Goal: Information Seeking & Learning: Learn about a topic

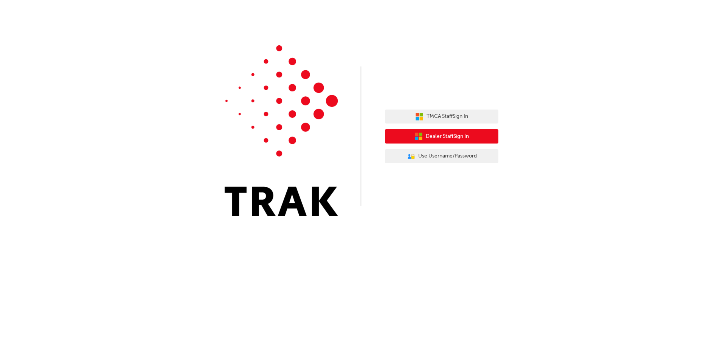
click at [470, 137] on button "Dealer Staff Sign In" at bounding box center [441, 136] width 113 height 14
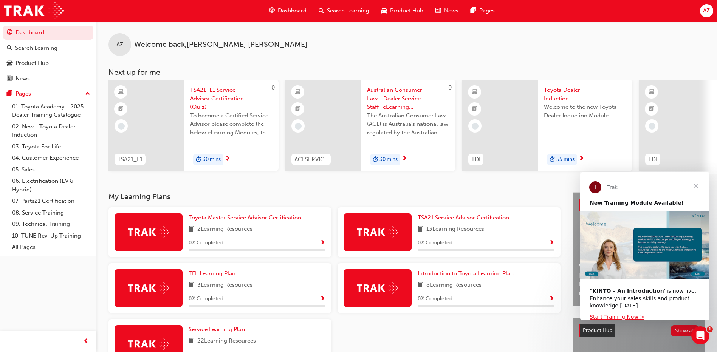
click at [560, 88] on span "Toyota Dealer Induction" at bounding box center [585, 94] width 82 height 17
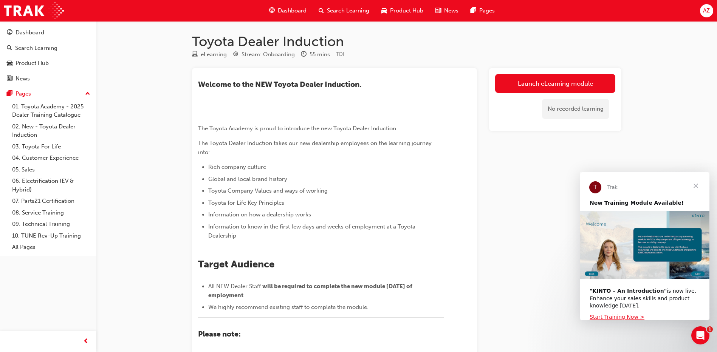
click at [698, 183] on span "Close" at bounding box center [695, 185] width 27 height 27
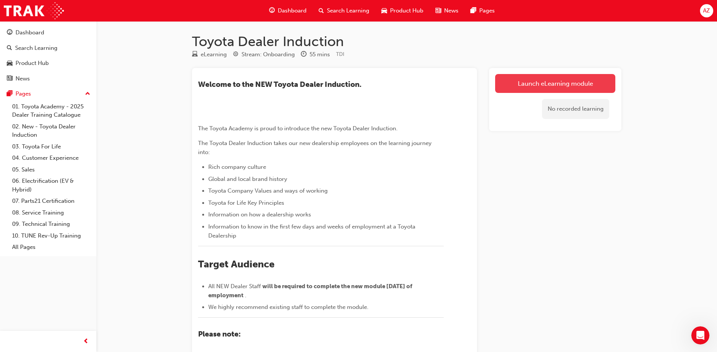
click at [540, 84] on link "Launch eLearning module" at bounding box center [555, 83] width 120 height 19
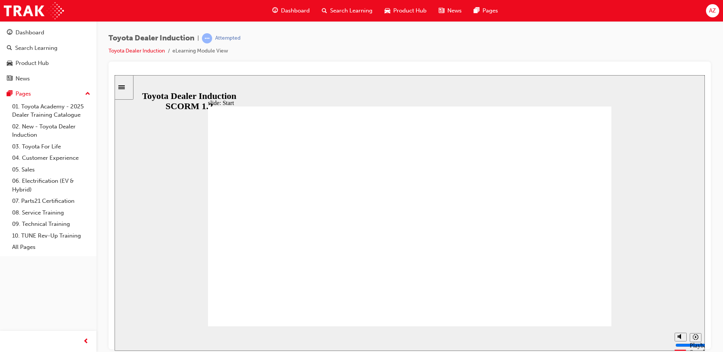
type input "57700"
type input "1"
type input "57800"
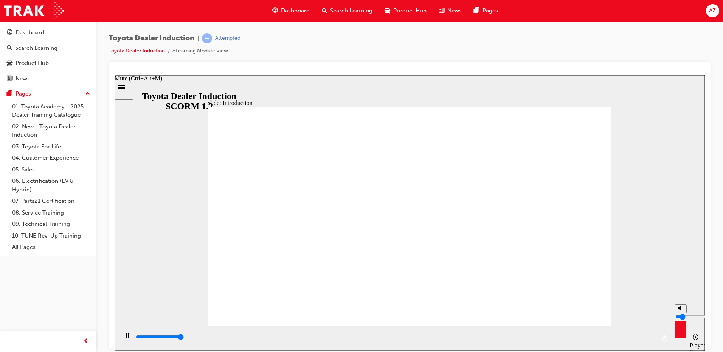
type input "1"
click at [680, 320] on input "volume" at bounding box center [699, 317] width 49 height 6
type input "58300"
type input "0"
type input "58600"
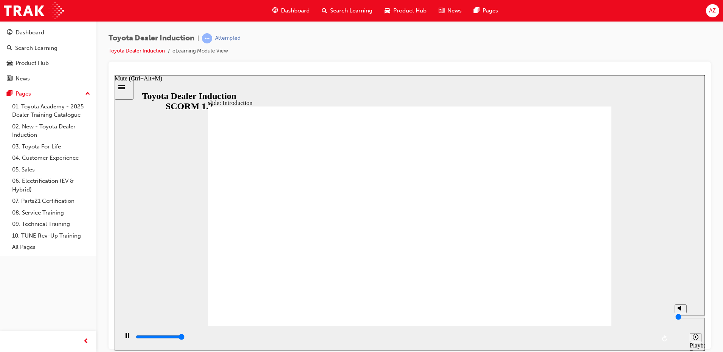
drag, startPoint x: 680, startPoint y: 324, endPoint x: 679, endPoint y: 338, distance: 13.3
type input "0"
click at [679, 320] on input "volume" at bounding box center [699, 317] width 49 height 6
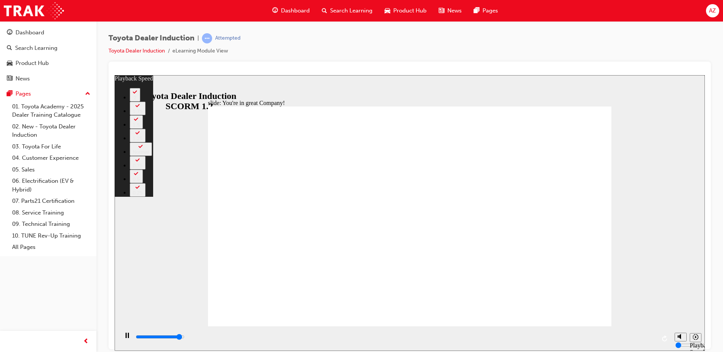
type input "7100"
type input "0"
type input "7400"
type input "1"
type input "7500"
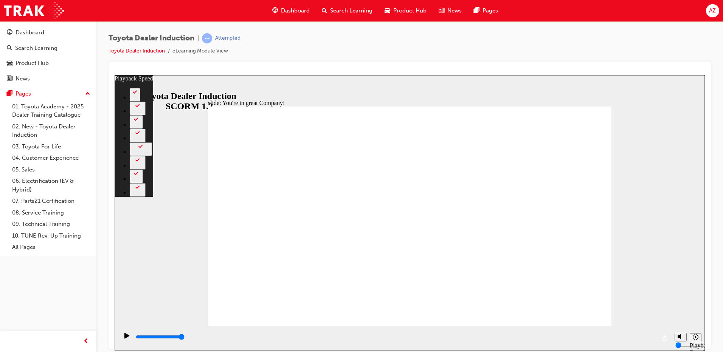
drag, startPoint x: 552, startPoint y: 312, endPoint x: 639, endPoint y: 308, distance: 87.4
click at [639, 308] on div "slide: You're in great Company! playback speed 2 1.75 1.5 1.25 Normal 0.75 0.5 …" at bounding box center [410, 213] width 590 height 276
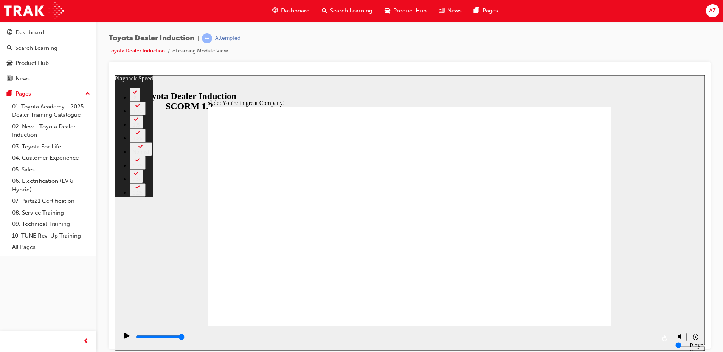
type input "156"
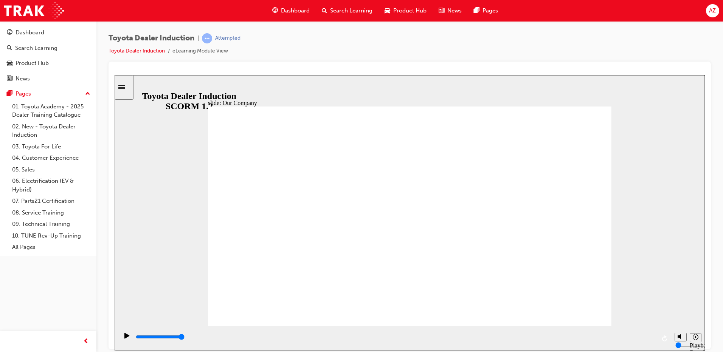
drag, startPoint x: 406, startPoint y: 283, endPoint x: 368, endPoint y: 274, distance: 38.5
drag, startPoint x: 300, startPoint y: 277, endPoint x: 402, endPoint y: 282, distance: 102.2
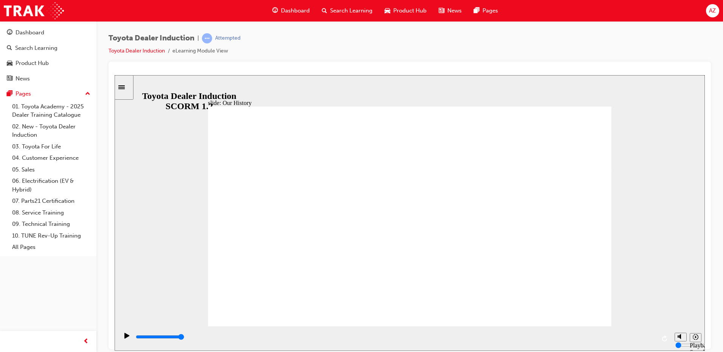
drag, startPoint x: 413, startPoint y: 283, endPoint x: 359, endPoint y: 277, distance: 54.4
drag, startPoint x: 406, startPoint y: 284, endPoint x: 302, endPoint y: 278, distance: 104.1
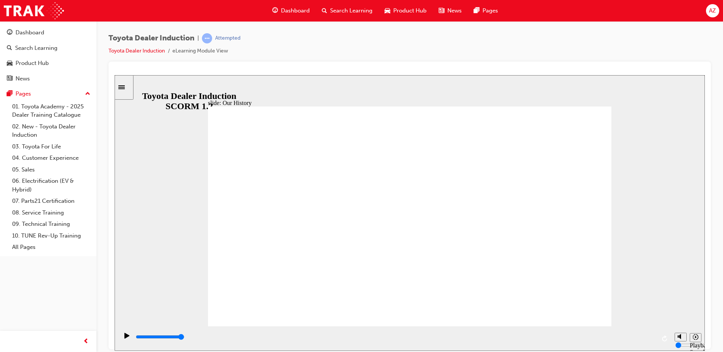
drag, startPoint x: 296, startPoint y: 279, endPoint x: 421, endPoint y: 288, distance: 124.7
drag, startPoint x: 406, startPoint y: 280, endPoint x: 528, endPoint y: 282, distance: 122.1
drag, startPoint x: 516, startPoint y: 281, endPoint x: 582, endPoint y: 281, distance: 65.4
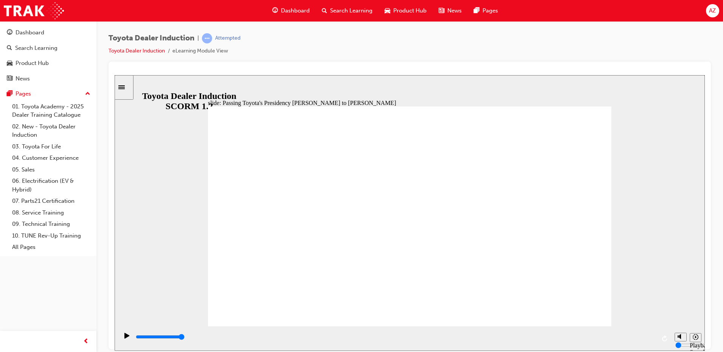
drag, startPoint x: 578, startPoint y: 303, endPoint x: 572, endPoint y: 312, distance: 10.7
type input "5000"
radio input "true"
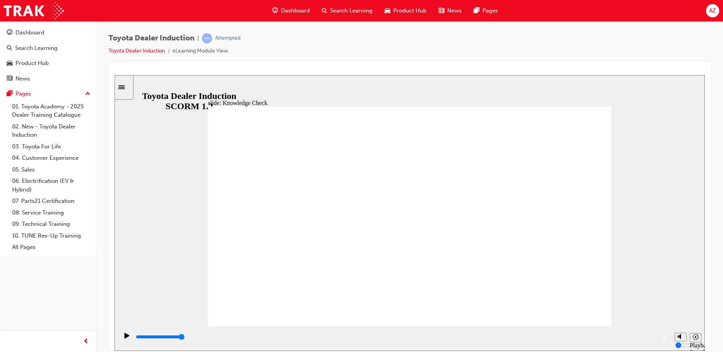
type input "5000"
radio input "true"
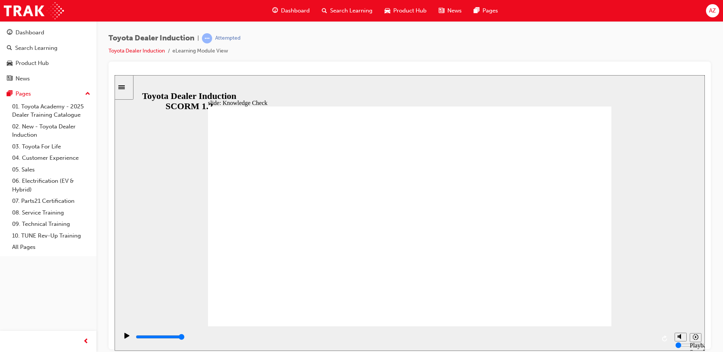
type input "5000"
radio input "true"
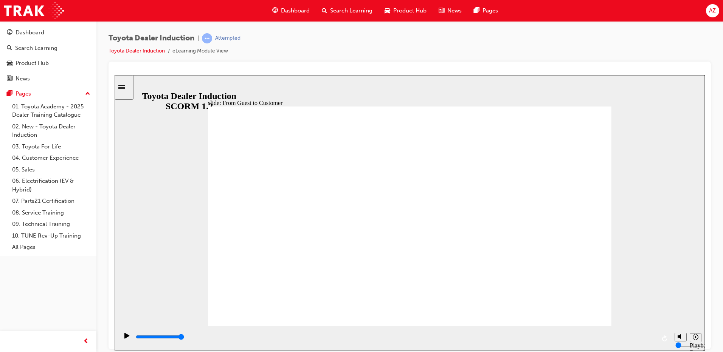
drag, startPoint x: 464, startPoint y: 166, endPoint x: 459, endPoint y: 166, distance: 4.5
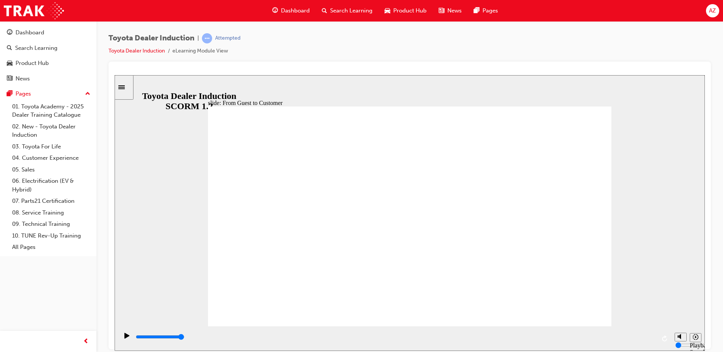
drag, startPoint x: 338, startPoint y: 188, endPoint x: 471, endPoint y: 236, distance: 142.2
drag, startPoint x: 499, startPoint y: 217, endPoint x: 499, endPoint y: 206, distance: 11.0
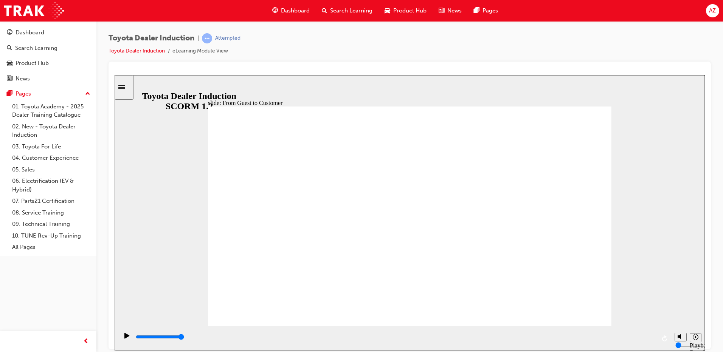
drag, startPoint x: 491, startPoint y: 253, endPoint x: 445, endPoint y: 249, distance: 46.7
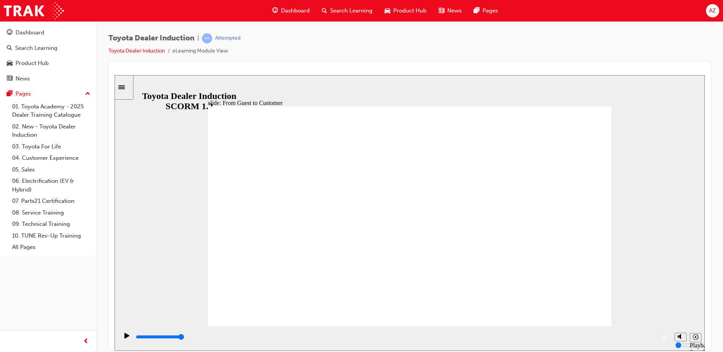
drag, startPoint x: 558, startPoint y: 191, endPoint x: 465, endPoint y: 229, distance: 100.6
drag, startPoint x: 460, startPoint y: 211, endPoint x: 456, endPoint y: 210, distance: 3.9
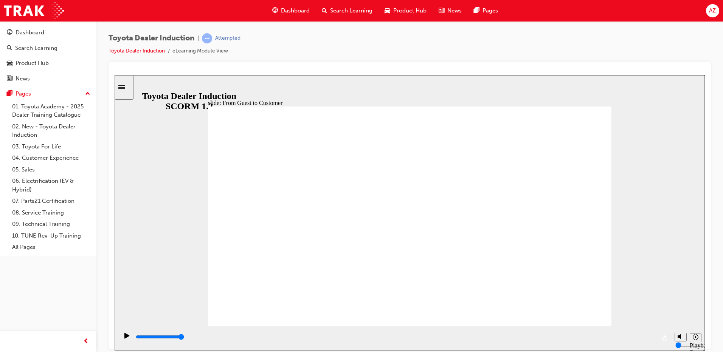
drag, startPoint x: 401, startPoint y: 157, endPoint x: 340, endPoint y: 209, distance: 80.4
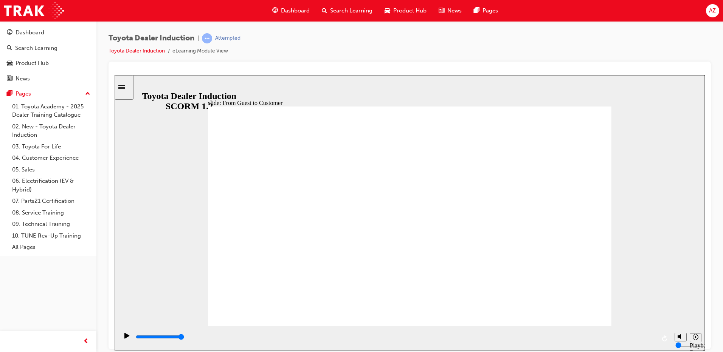
drag, startPoint x: 364, startPoint y: 208, endPoint x: 350, endPoint y: 202, distance: 14.9
drag, startPoint x: 408, startPoint y: 219, endPoint x: 392, endPoint y: 220, distance: 16.3
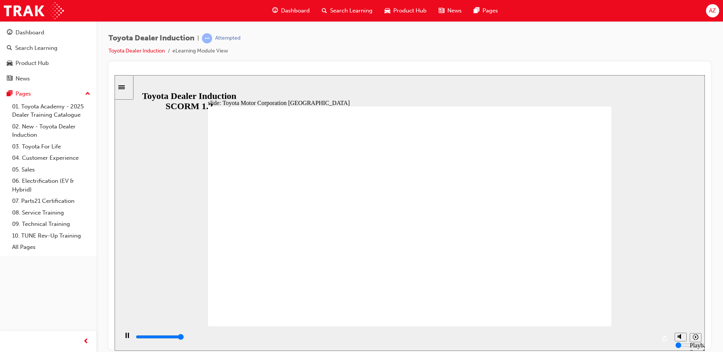
drag, startPoint x: 484, startPoint y: 260, endPoint x: 441, endPoint y: 256, distance: 43.7
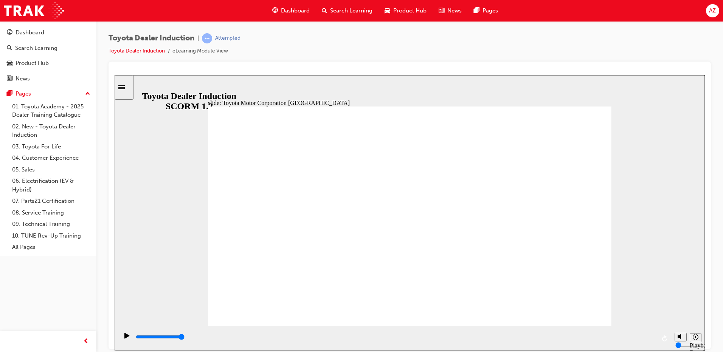
drag, startPoint x: 334, startPoint y: 197, endPoint x: 366, endPoint y: 216, distance: 37.3
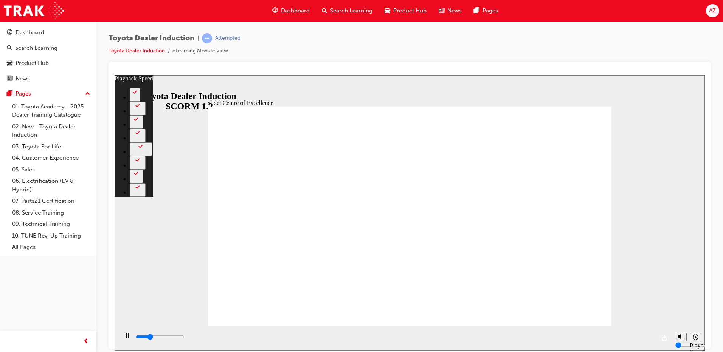
type input "4200"
type input "0"
type input "4400"
type input "1"
type input "4700"
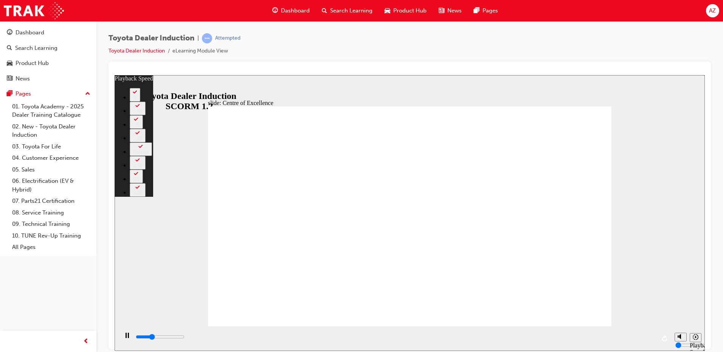
type input "1"
type input "5000"
type input "1"
type input "5200"
type input "1"
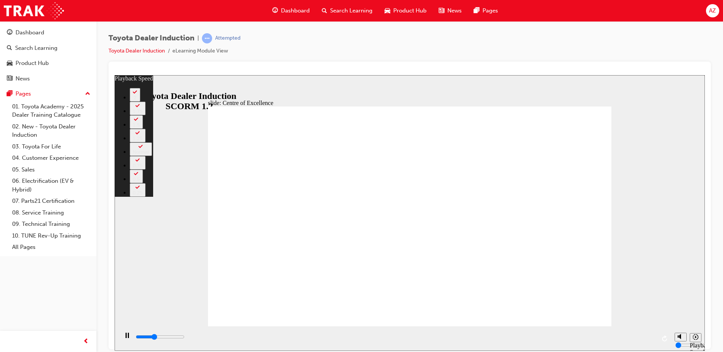
type input "5500"
type input "2"
type input "5700"
type input "2"
type input "6000"
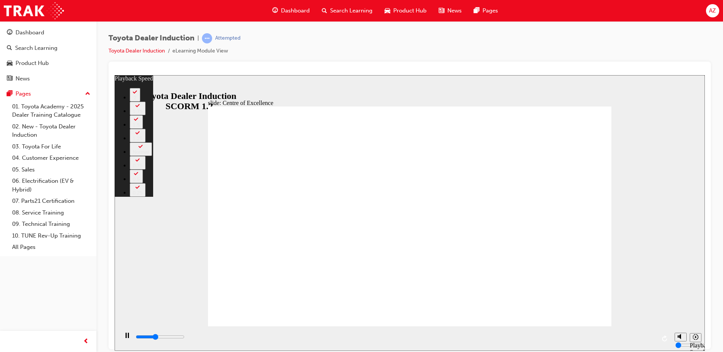
type input "2"
type input "6300"
type input "2"
type input "6300"
type input "2"
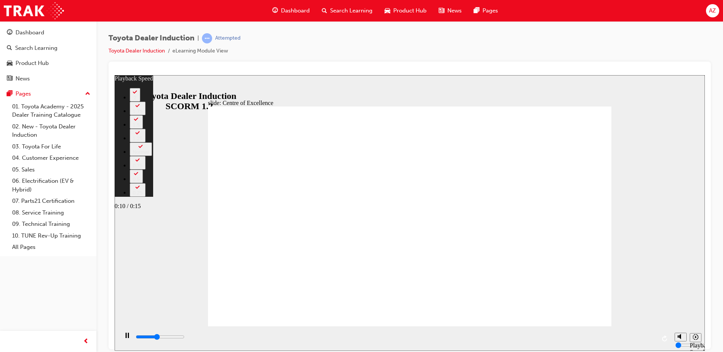
type input "6500"
type input "3"
type input "6800"
type input "3"
type input "7100"
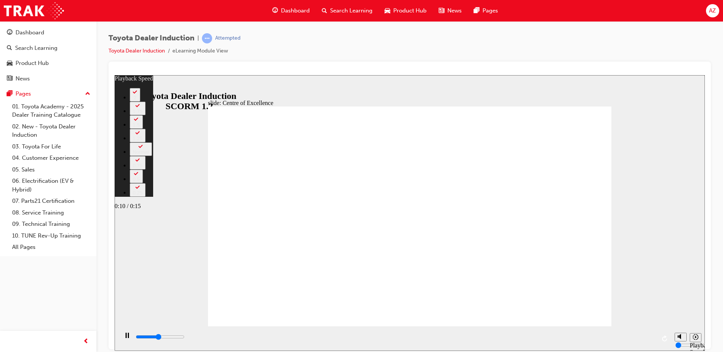
type input "3"
type input "7300"
type input "3"
type input "7600"
type input "4"
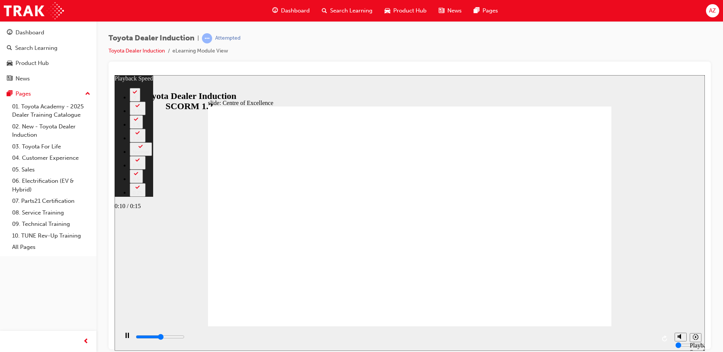
type input "7900"
type input "4"
type input "8100"
type input "4"
type input "8400"
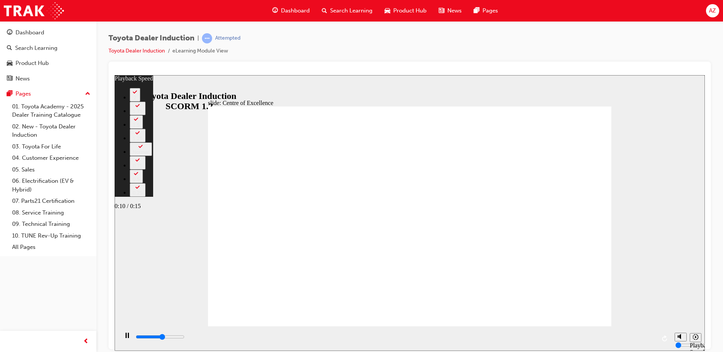
type input "5"
type input "8700"
type input "5"
type input "8900"
type input "5"
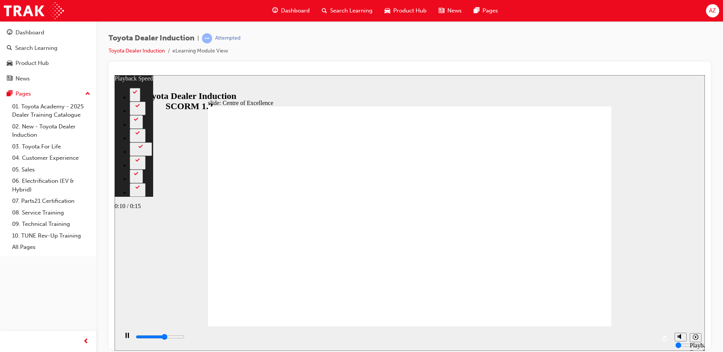
type input "9200"
type input "5"
type input "9500"
type input "6"
type input "9700"
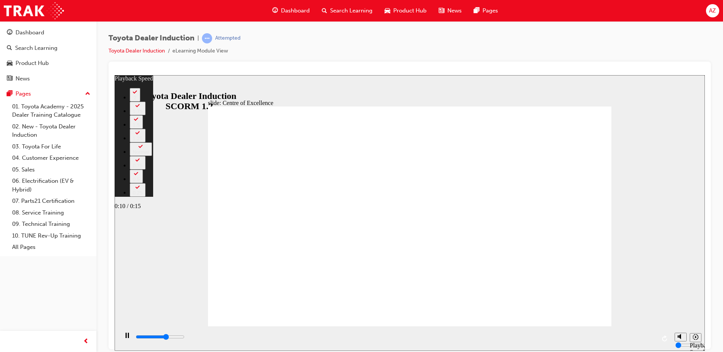
type input "6"
type input "10000"
type input "6"
type input "10300"
type input "6"
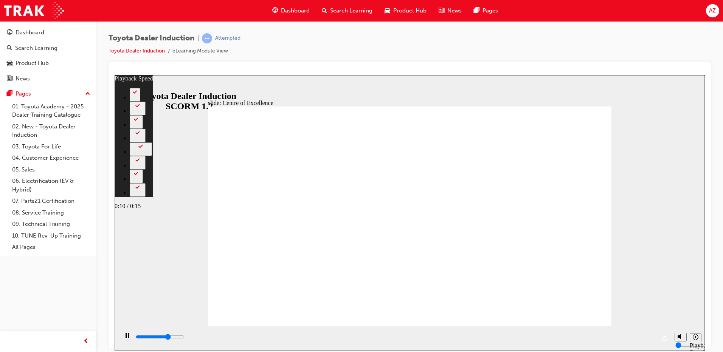
type input "10500"
type input "7"
type input "10800"
type input "7"
type input "11100"
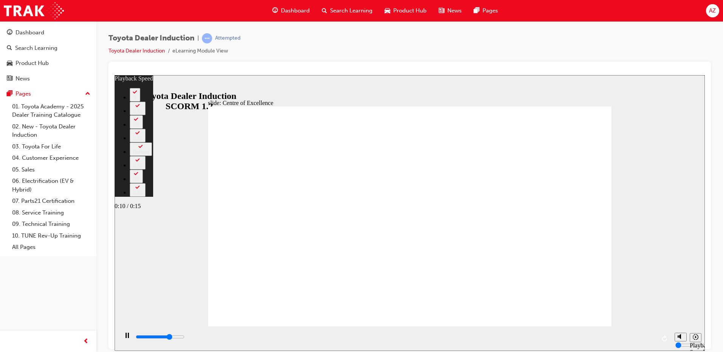
type input "7"
type input "11300"
type input "7"
type input "11600"
type input "8"
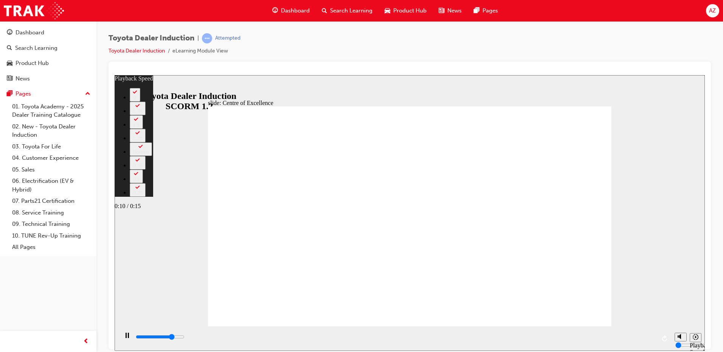
type input "11900"
type input "8"
type input "12100"
type input "8"
type input "12400"
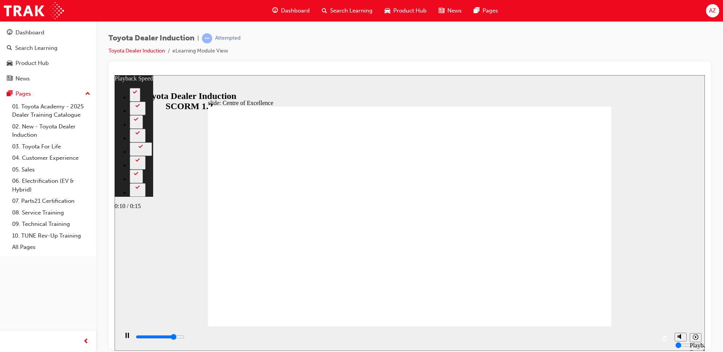
type input "8"
type input "12600"
type input "9"
type input "12900"
type input "9"
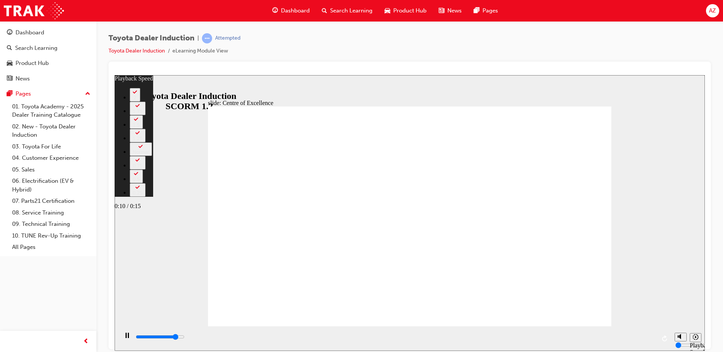
type input "13200"
type input "9"
type input "13400"
type input "10"
type input "13700"
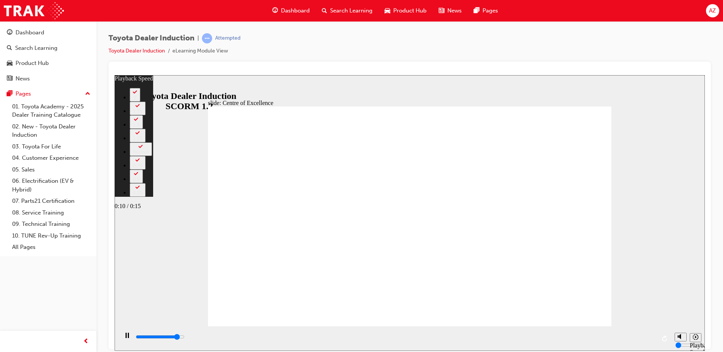
type input "10"
type input "14000"
type input "10"
type input "14200"
type input "10"
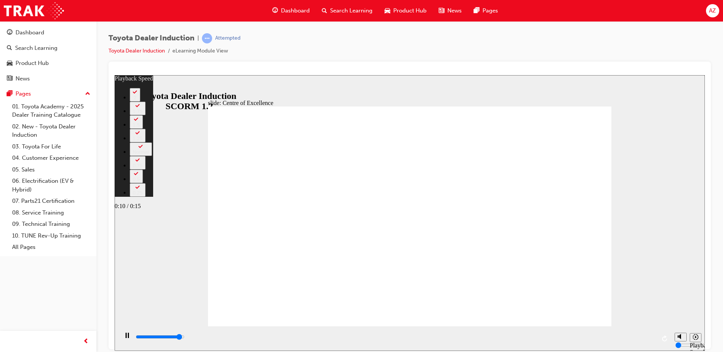
type input "14500"
type input "11"
type input "14800"
type input "11"
type input "15000"
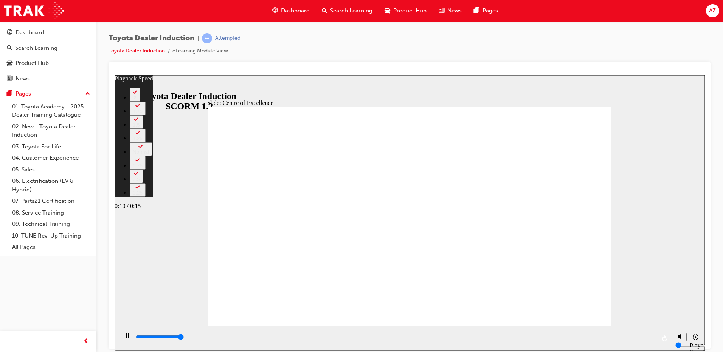
type input "11"
type input "15300"
type input "11"
type input "15300"
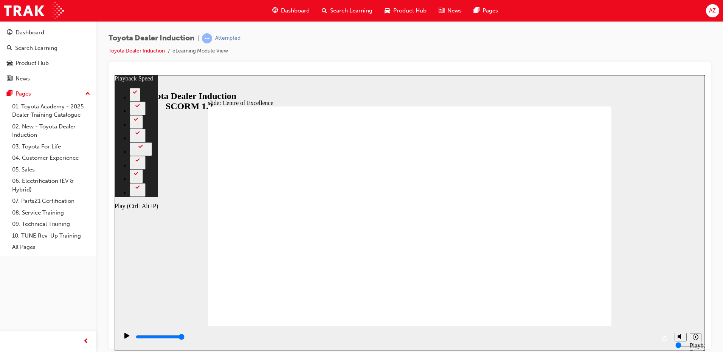
type input "85"
click at [124, 338] on icon "Play (Ctrl+Alt+P)" at bounding box center [126, 336] width 5 height 6
type input "15300"
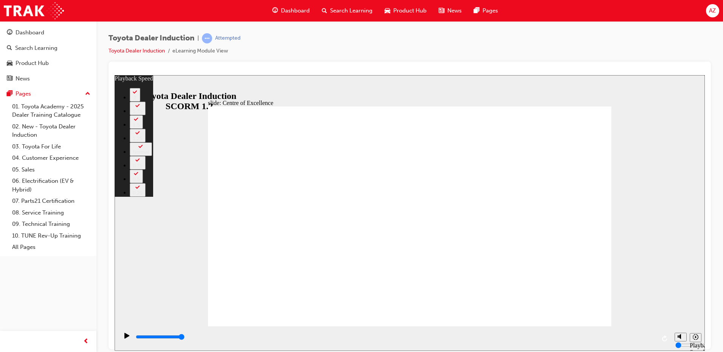
type input "105"
